Goal: Subscribe to service/newsletter

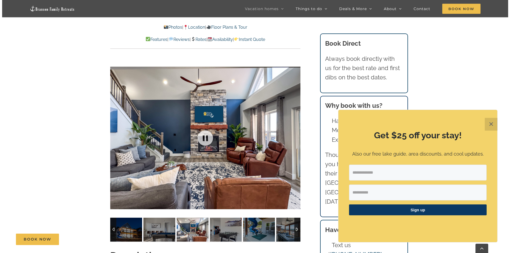
scroll to position [425, 0]
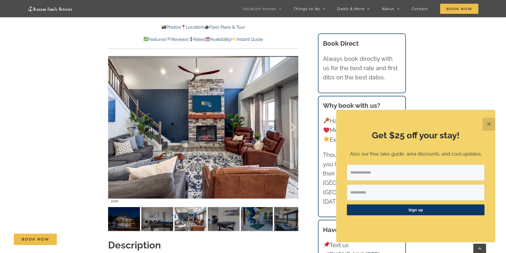
click at [294, 127] on div at bounding box center [287, 127] width 16 height 33
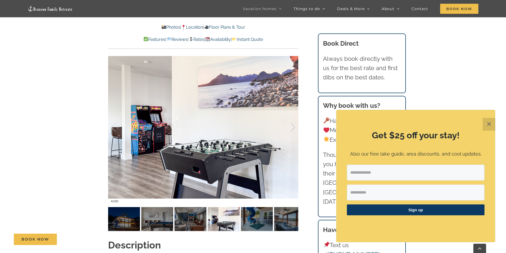
click at [294, 127] on div at bounding box center [287, 127] width 16 height 33
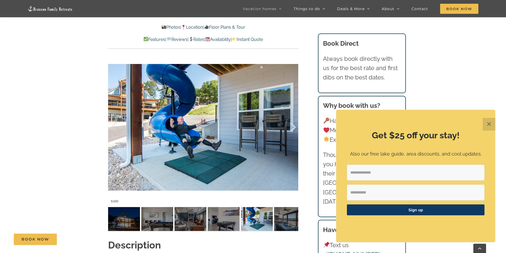
click at [294, 127] on div at bounding box center [287, 127] width 16 height 33
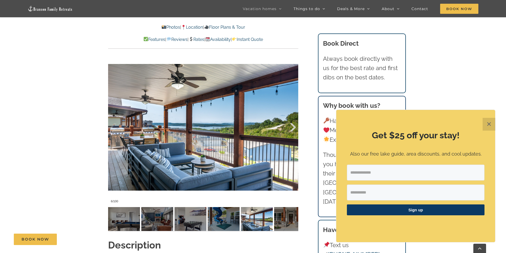
click at [294, 127] on div at bounding box center [287, 127] width 16 height 33
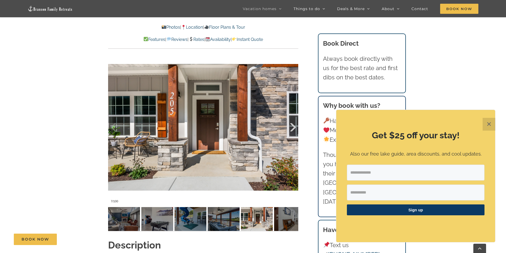
click at [294, 127] on div at bounding box center [287, 127] width 16 height 33
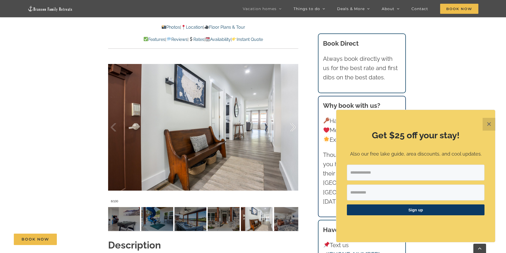
click at [294, 127] on div at bounding box center [287, 127] width 16 height 33
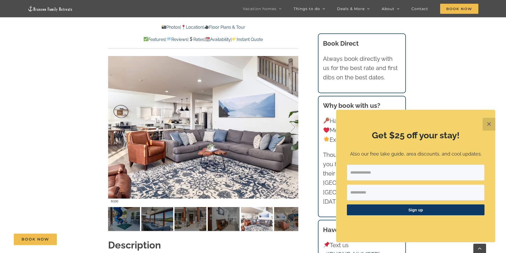
click at [294, 127] on div at bounding box center [287, 127] width 16 height 33
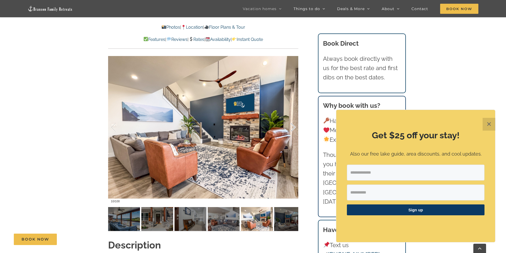
click at [294, 127] on div at bounding box center [287, 127] width 16 height 33
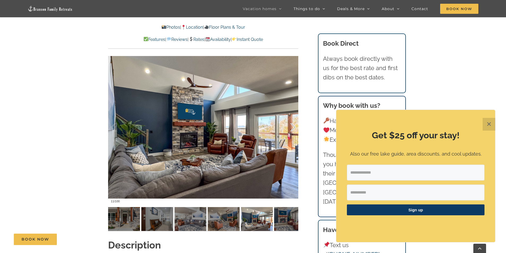
click at [294, 127] on div at bounding box center [287, 127] width 16 height 33
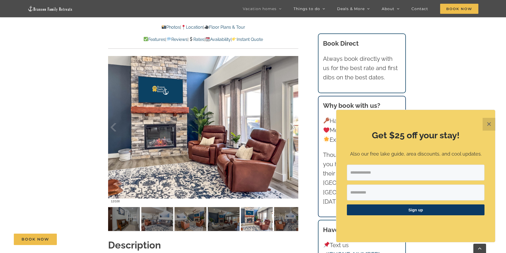
click at [294, 127] on div at bounding box center [287, 127] width 16 height 33
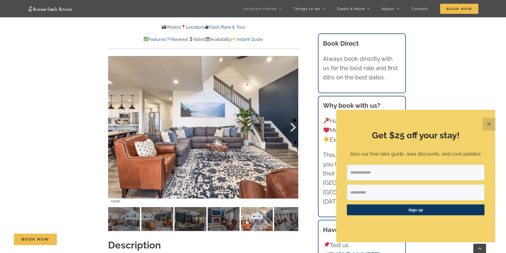
click at [294, 127] on div at bounding box center [287, 127] width 16 height 33
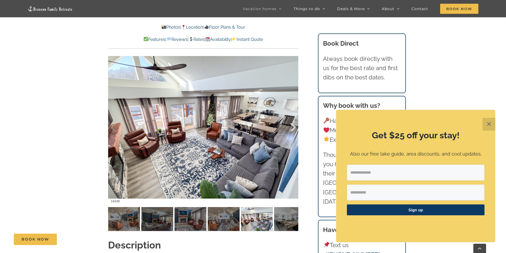
click at [294, 127] on div at bounding box center [287, 127] width 16 height 33
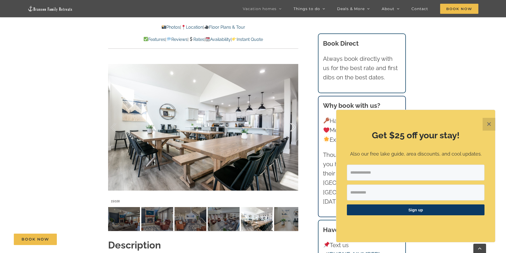
click at [294, 127] on div at bounding box center [287, 127] width 16 height 33
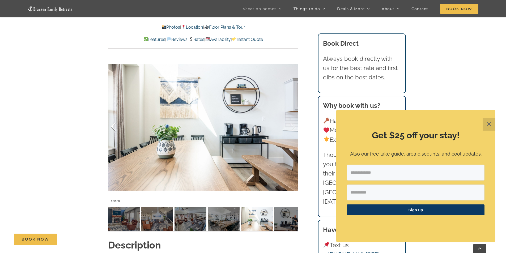
click at [113, 126] on div at bounding box center [119, 127] width 16 height 33
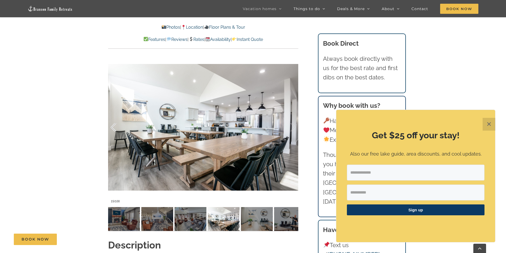
click at [113, 126] on div at bounding box center [119, 127] width 16 height 33
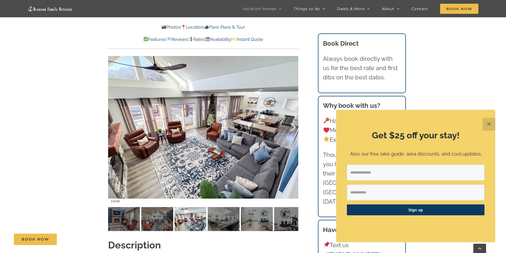
click at [292, 126] on div at bounding box center [287, 127] width 16 height 33
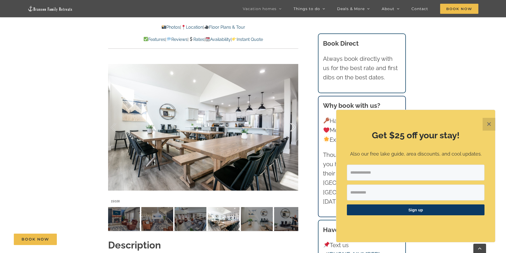
click at [292, 126] on div at bounding box center [287, 127] width 16 height 33
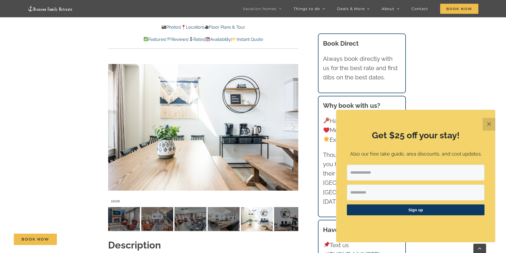
click at [292, 126] on div at bounding box center [287, 127] width 16 height 33
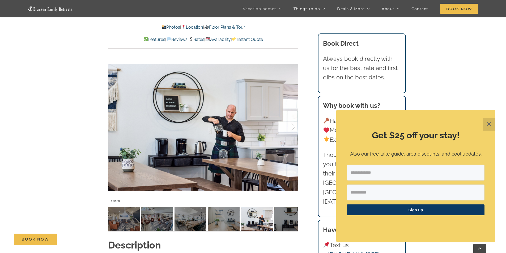
click at [292, 126] on div at bounding box center [287, 127] width 16 height 33
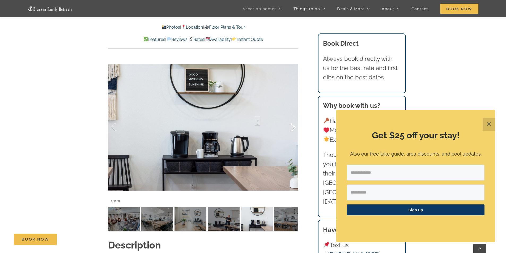
click at [292, 126] on div at bounding box center [287, 127] width 16 height 33
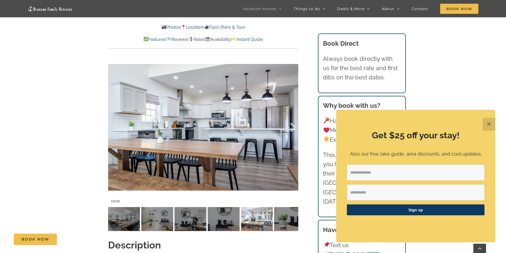
click at [292, 126] on div at bounding box center [287, 127] width 16 height 33
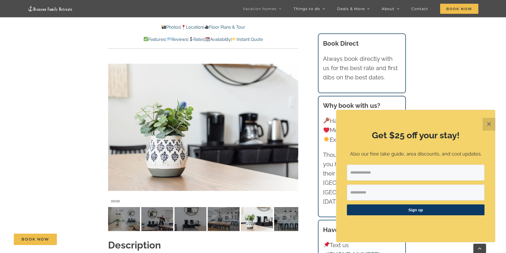
click at [292, 126] on div at bounding box center [287, 127] width 16 height 33
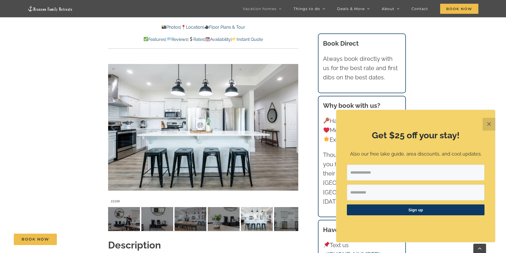
click at [292, 126] on div at bounding box center [287, 127] width 16 height 33
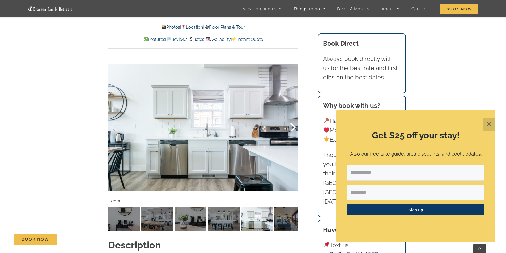
click at [292, 126] on div at bounding box center [287, 127] width 16 height 33
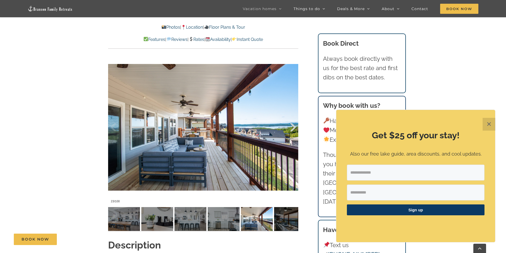
click at [292, 126] on div at bounding box center [287, 127] width 16 height 33
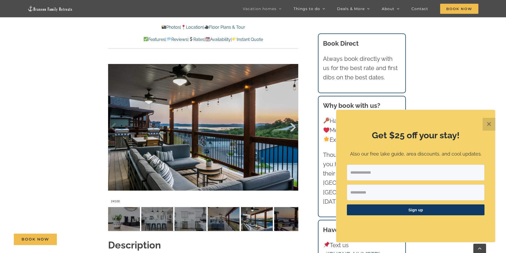
click at [292, 126] on div at bounding box center [287, 127] width 16 height 33
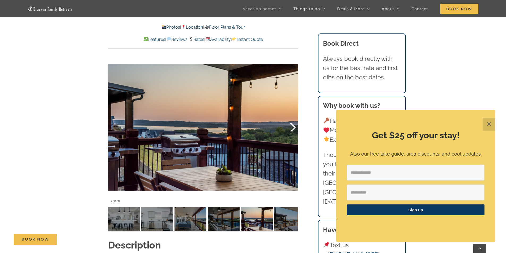
click at [292, 126] on div at bounding box center [287, 127] width 16 height 33
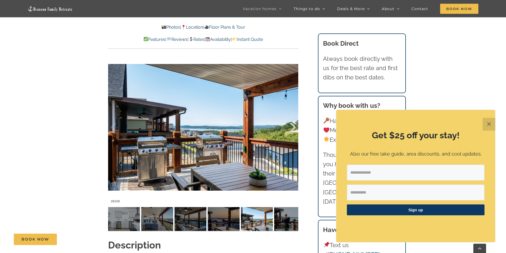
click at [292, 125] on div at bounding box center [287, 127] width 16 height 33
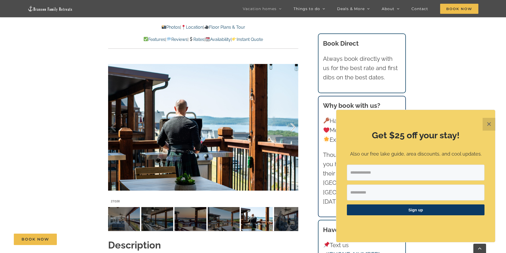
click at [292, 125] on div at bounding box center [287, 127] width 16 height 33
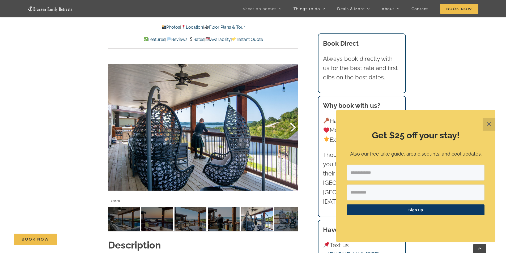
click at [292, 125] on div at bounding box center [287, 127] width 16 height 33
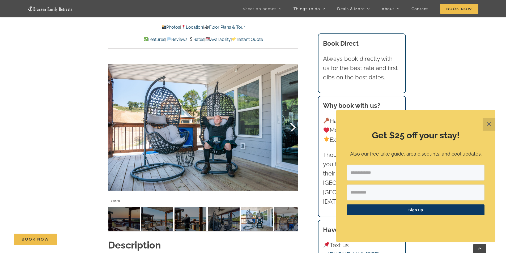
click at [292, 125] on div at bounding box center [287, 127] width 16 height 33
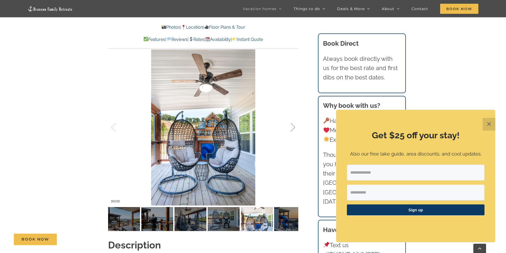
click at [292, 125] on div at bounding box center [287, 127] width 16 height 33
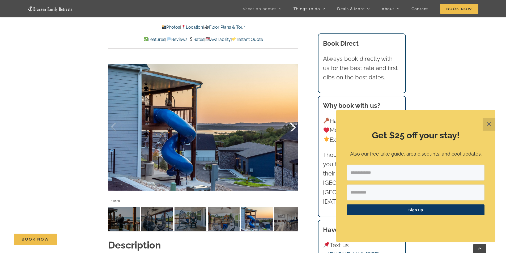
click at [292, 125] on div at bounding box center [287, 127] width 16 height 33
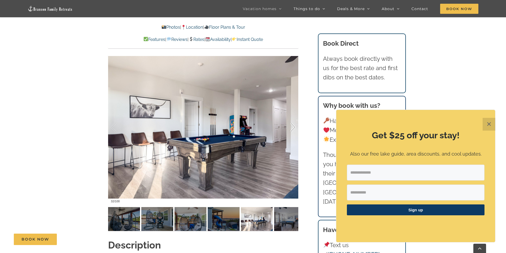
click at [292, 125] on div at bounding box center [287, 127] width 16 height 33
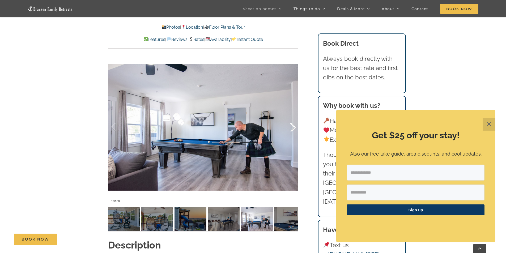
click at [292, 125] on div at bounding box center [287, 127] width 16 height 33
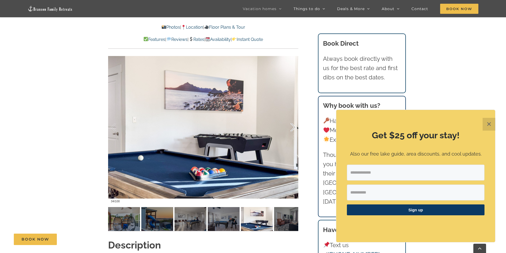
click at [292, 126] on div at bounding box center [287, 127] width 16 height 33
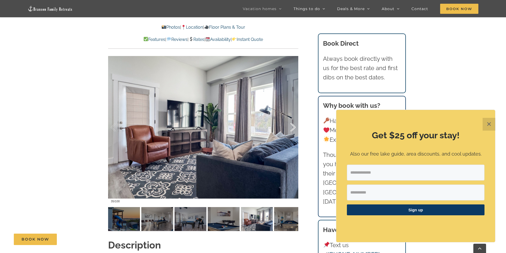
click at [292, 126] on div at bounding box center [287, 127] width 16 height 33
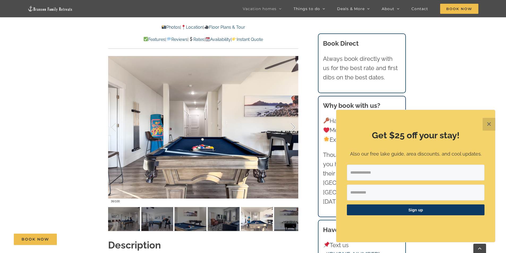
click at [292, 126] on div at bounding box center [287, 127] width 16 height 33
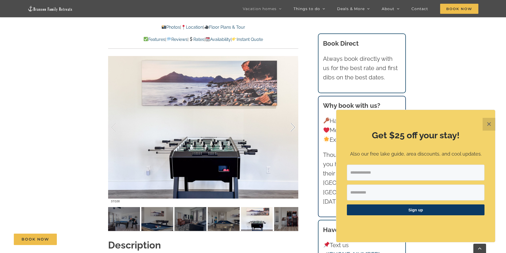
click at [292, 126] on div at bounding box center [287, 127] width 16 height 33
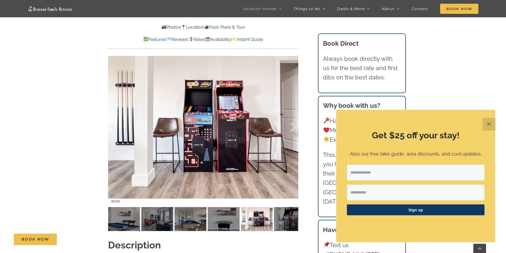
click at [292, 126] on div at bounding box center [287, 127] width 16 height 33
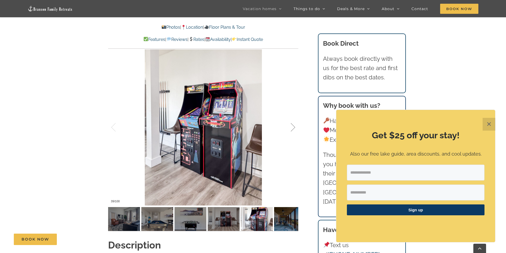
click at [292, 126] on div at bounding box center [287, 127] width 16 height 33
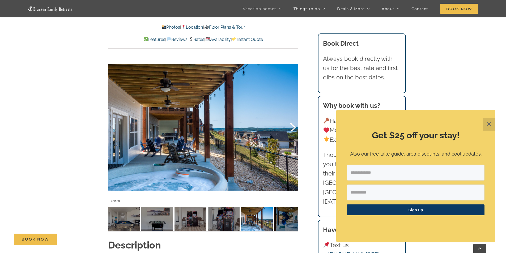
click at [292, 126] on div at bounding box center [287, 127] width 16 height 33
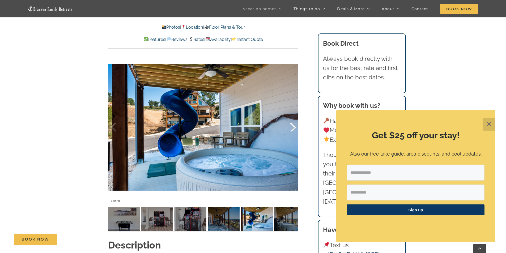
click at [292, 126] on div at bounding box center [287, 127] width 16 height 33
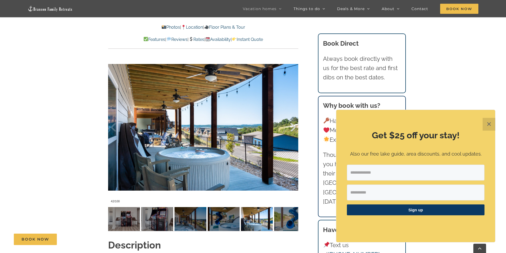
click at [292, 126] on div at bounding box center [287, 127] width 16 height 33
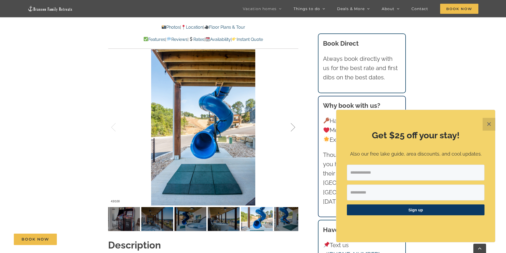
click at [292, 126] on div at bounding box center [287, 127] width 16 height 33
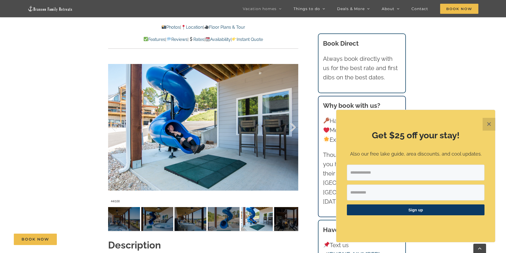
click at [292, 126] on div at bounding box center [287, 127] width 16 height 33
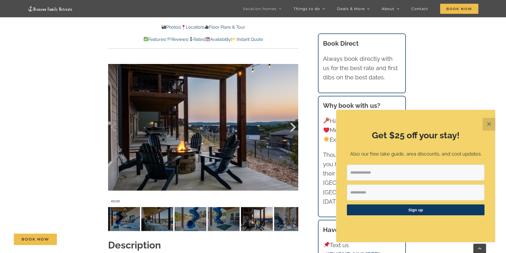
click at [292, 126] on div at bounding box center [287, 127] width 16 height 33
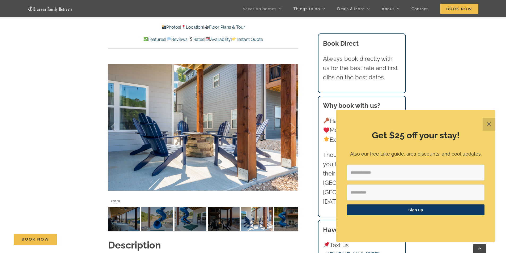
click at [386, 176] on input "Email Address" at bounding box center [416, 173] width 138 height 16
type input "**********"
click at [382, 197] on input "First Name" at bounding box center [416, 193] width 138 height 16
type input "******"
click at [421, 211] on span "Sign up" at bounding box center [416, 210] width 138 height 11
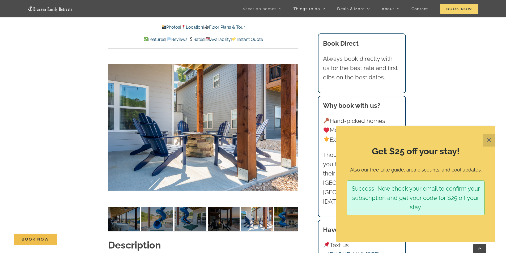
click at [461, 9] on span "Book Now" at bounding box center [460, 9] width 38 height 10
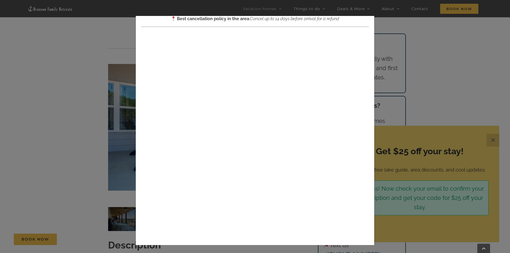
scroll to position [0, 0]
